Goal: Task Accomplishment & Management: Use online tool/utility

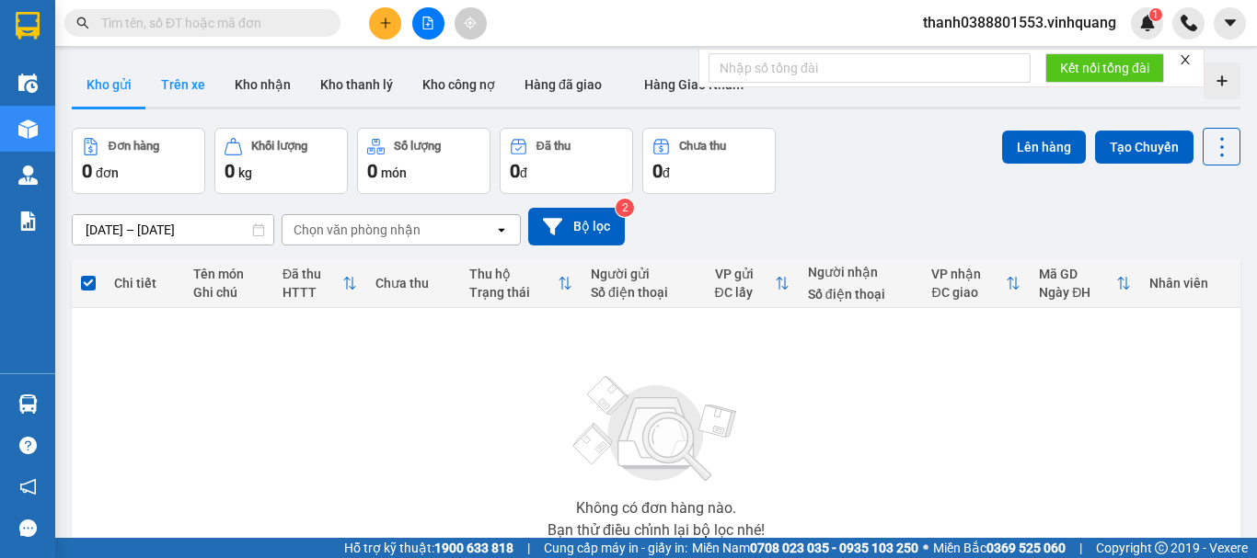
click at [180, 90] on button "Trên xe" at bounding box center [183, 85] width 74 height 44
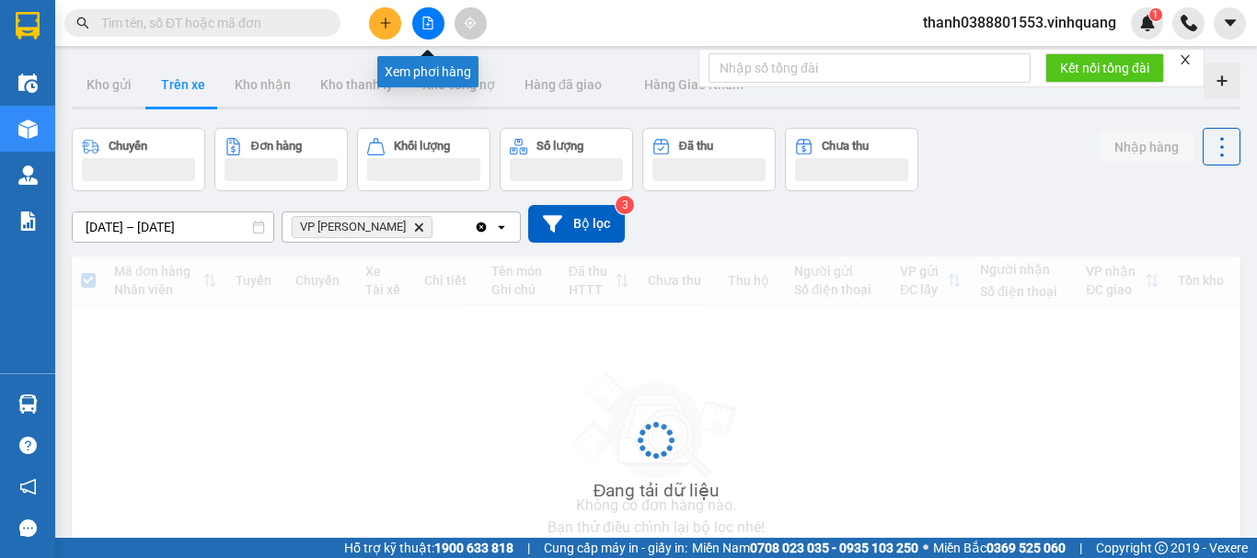
click at [422, 34] on button at bounding box center [428, 23] width 32 height 32
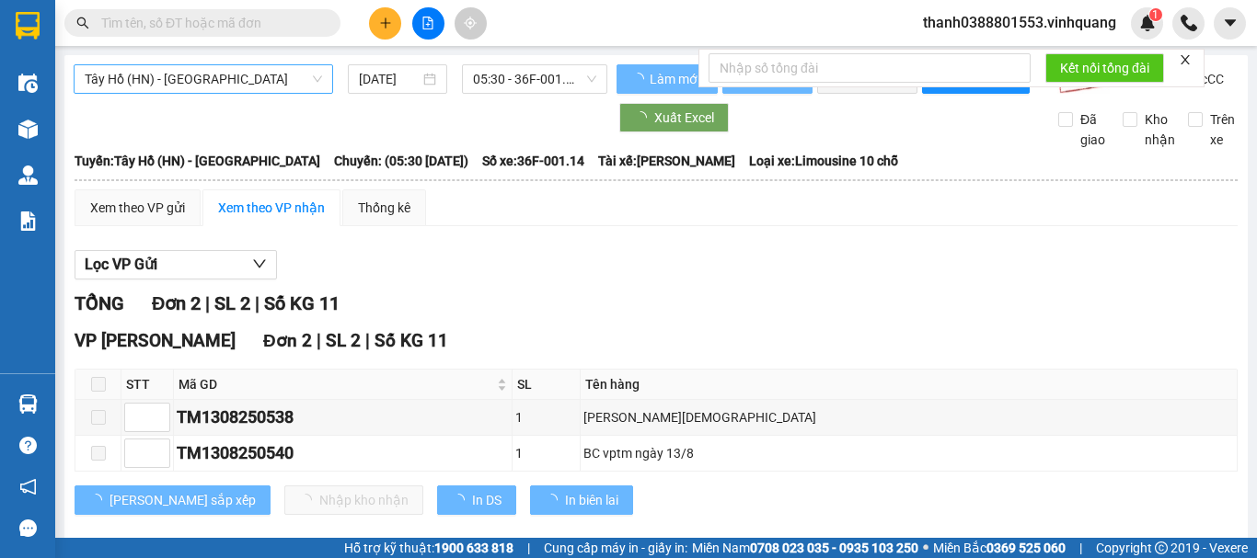
click at [169, 88] on span "Tây Hồ (HN) - [GEOGRAPHIC_DATA]" at bounding box center [203, 79] width 237 height 28
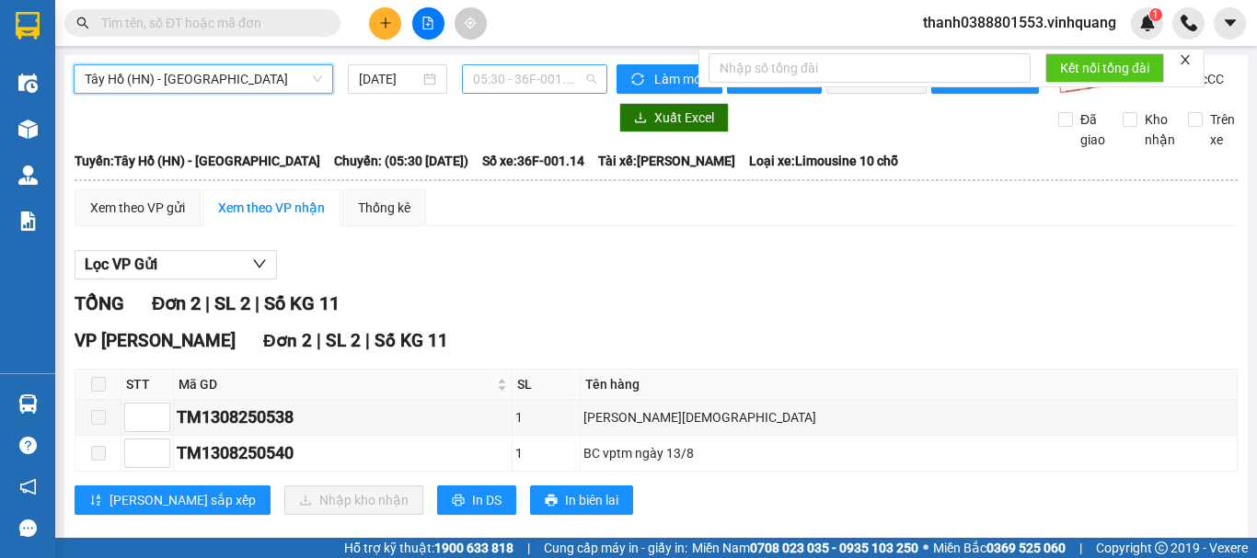
click at [486, 86] on span "05:30 - 36F-001.14" at bounding box center [534, 79] width 123 height 28
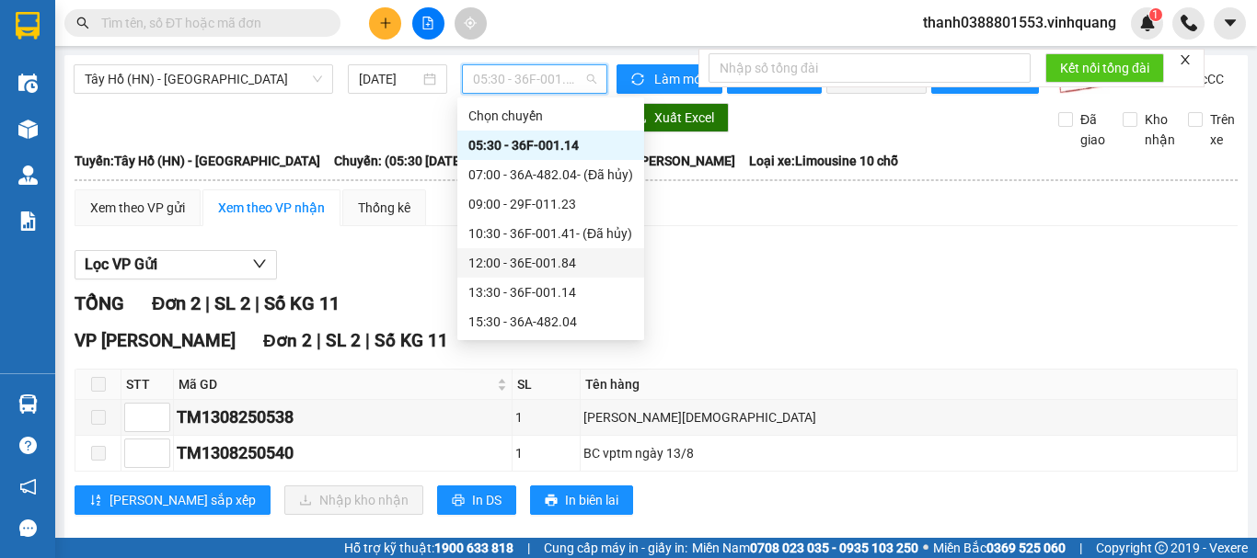
click at [532, 267] on div "12:00 - 36E-001.84" at bounding box center [550, 263] width 165 height 20
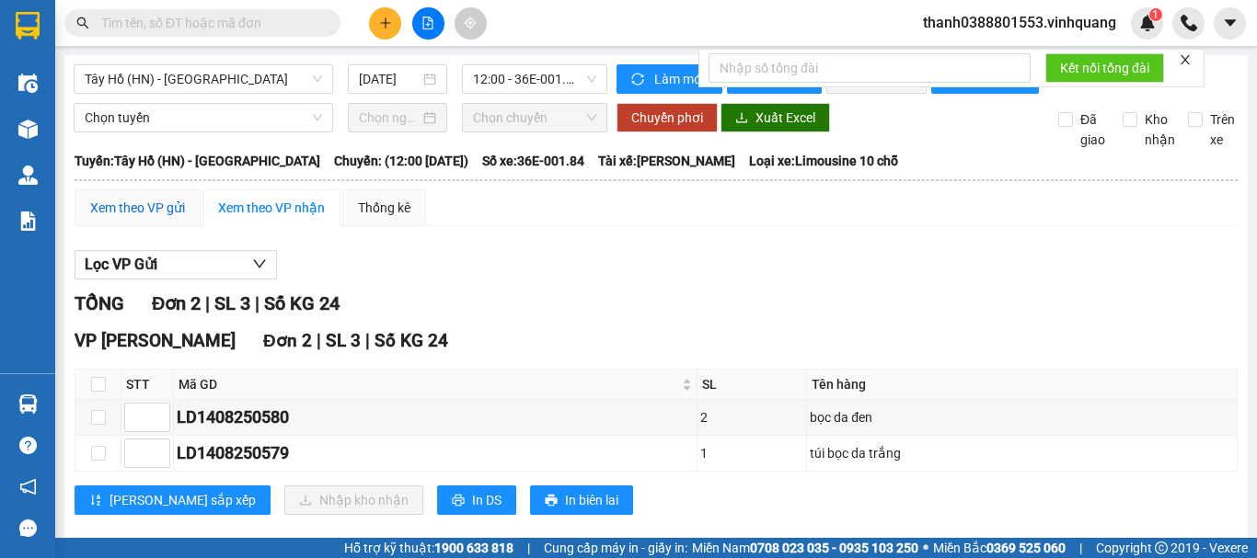
click at [119, 218] on div "Xem theo VP gửi" at bounding box center [137, 208] width 95 height 20
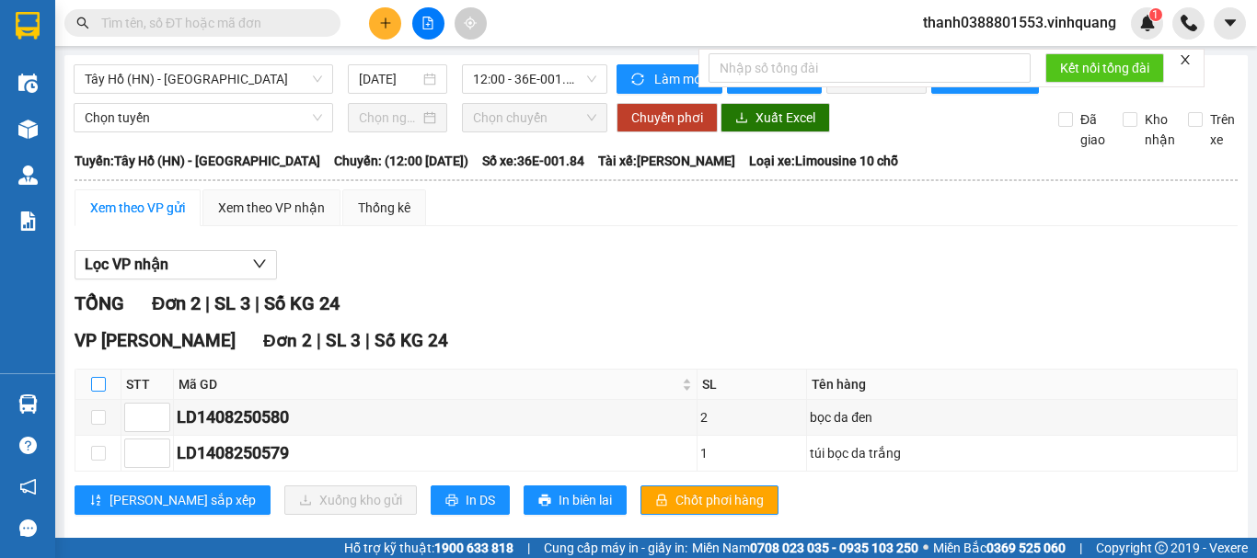
click at [99, 392] on input "checkbox" at bounding box center [98, 384] width 15 height 15
checkbox input "true"
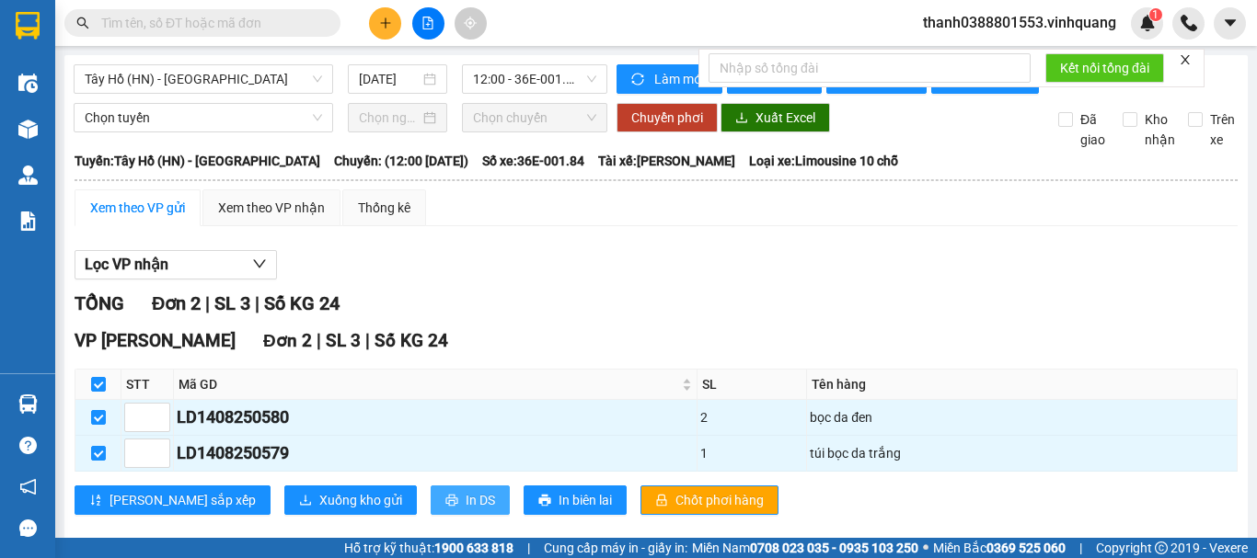
click at [430, 512] on button "In DS" at bounding box center [469, 500] width 79 height 29
